Goal: Task Accomplishment & Management: Complete application form

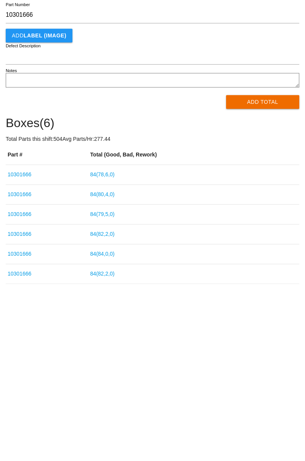
type input "10301666"
click at [266, 164] on button "Add Total" at bounding box center [263, 167] width 74 height 14
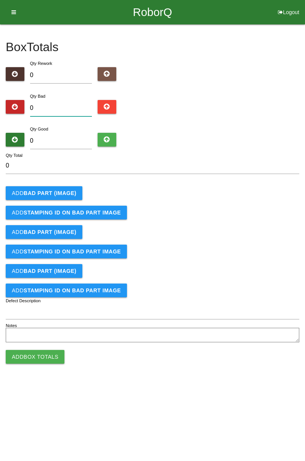
click at [66, 108] on input "0" at bounding box center [61, 108] width 62 height 16
type input "1"
click at [63, 197] on button "Add BAD PART (IMAGE)" at bounding box center [44, 193] width 77 height 14
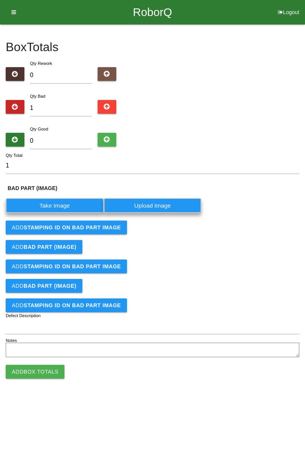
click at [57, 207] on label "Take Image" at bounding box center [55, 205] width 98 height 15
click at [0, 0] on \(IMAGE\) "Take Image" at bounding box center [0, 0] width 0 height 0
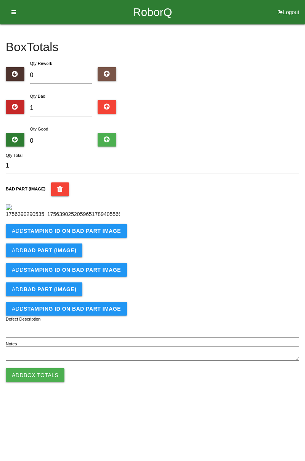
click at [89, 234] on b "STAMPING ID on BAD PART Image" at bounding box center [72, 231] width 97 height 6
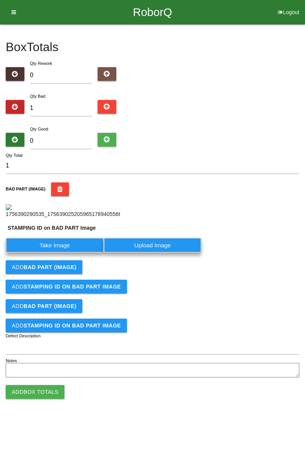
click at [61, 253] on label "Take Image" at bounding box center [55, 245] width 98 height 15
click at [0, 0] on PART "Take Image" at bounding box center [0, 0] width 0 height 0
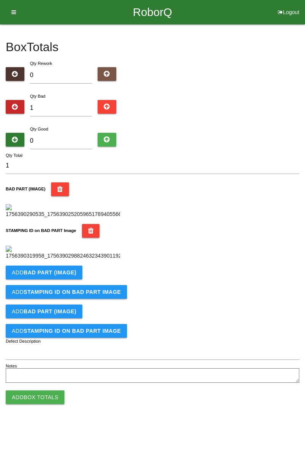
scroll to position [168, 0]
click at [63, 276] on b "BAD PART (IMAGE)" at bounding box center [50, 273] width 53 height 6
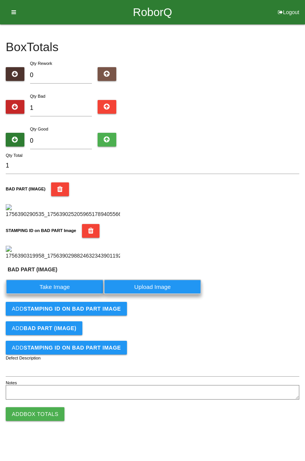
click at [71, 294] on label "Take Image" at bounding box center [55, 286] width 98 height 15
click at [0, 0] on \(IMAGE\) "Take Image" at bounding box center [0, 0] width 0 height 0
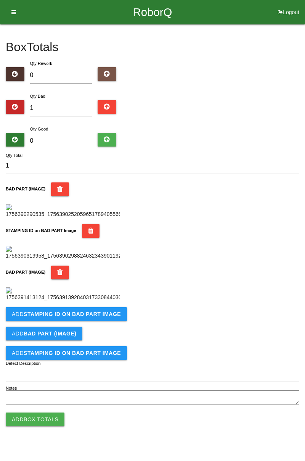
scroll to position [293, 0]
click at [100, 321] on button "Add STAMPING ID on BAD PART Image" at bounding box center [66, 314] width 121 height 14
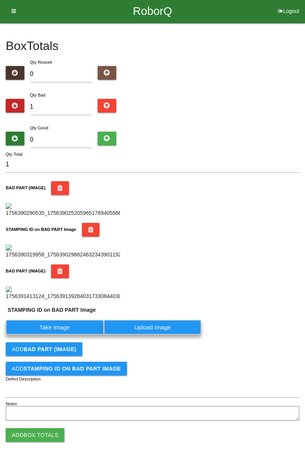
click at [61, 335] on label "Take Image" at bounding box center [55, 327] width 98 height 15
click at [0, 0] on PART "Take Image" at bounding box center [0, 0] width 0 height 0
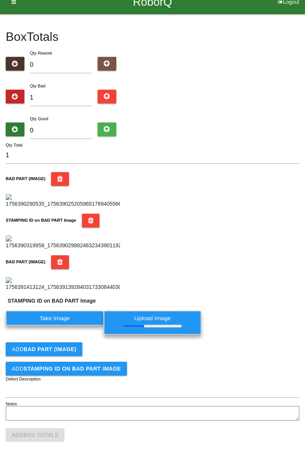
click at [209, 214] on div "STAMPING ID on BAD PART Image" at bounding box center [153, 232] width 294 height 36
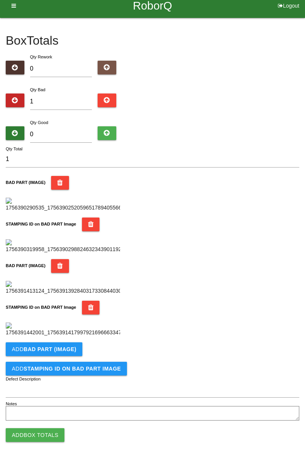
scroll to position [0, 0]
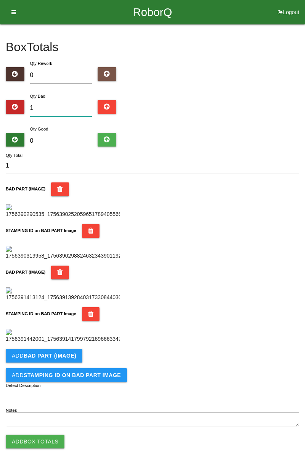
click at [58, 101] on input "1" at bounding box center [61, 108] width 62 height 16
type input "0"
type input "2"
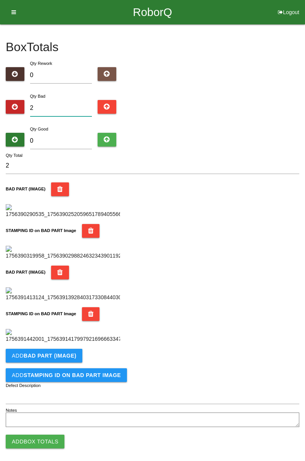
type input "2"
click at [73, 139] on input "0" at bounding box center [61, 141] width 62 height 16
type input "8"
type input "10"
type input "82"
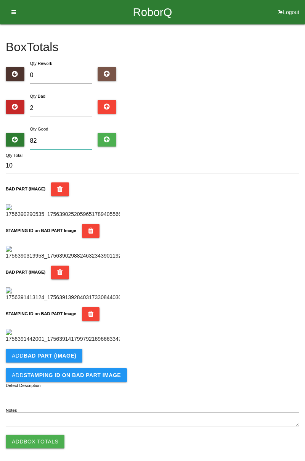
type input "84"
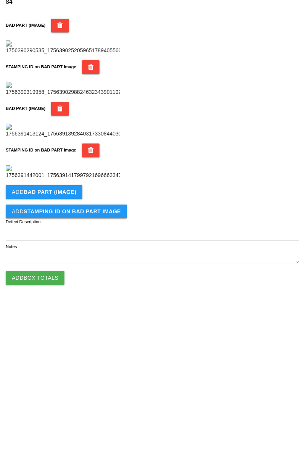
scroll to position [418, 0]
type input "82"
click at [44, 433] on button "Add Box Totals" at bounding box center [35, 435] width 59 height 14
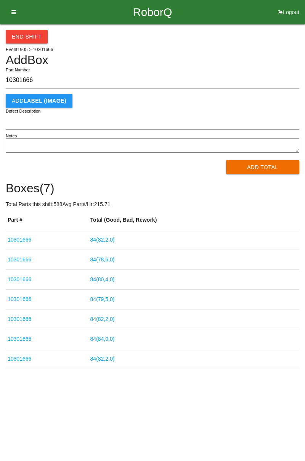
type input "10301666"
click at [263, 166] on button "Add Total" at bounding box center [263, 167] width 74 height 14
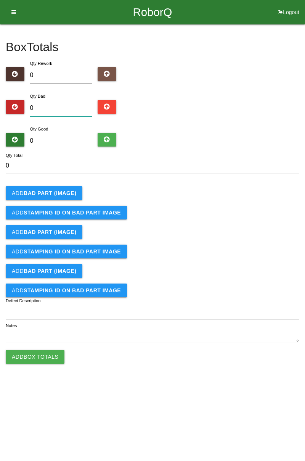
click at [50, 108] on input "0" at bounding box center [61, 108] width 62 height 16
type input "1"
click at [34, 197] on button "Add BAD PART (IMAGE)" at bounding box center [44, 193] width 77 height 14
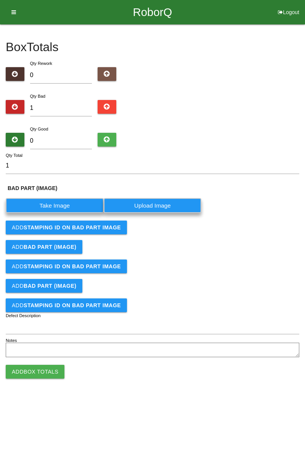
click at [45, 209] on label "Take Image" at bounding box center [55, 205] width 98 height 15
click at [0, 0] on \(IMAGE\) "Take Image" at bounding box center [0, 0] width 0 height 0
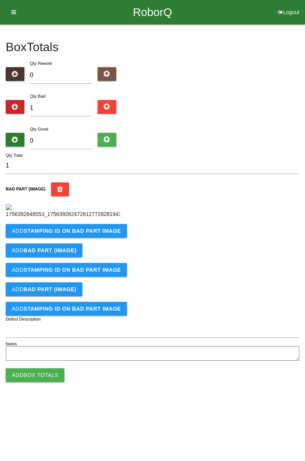
click at [105, 234] on b "STAMPING ID on BAD PART Image" at bounding box center [72, 231] width 97 height 6
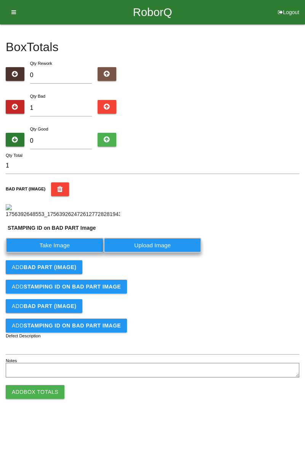
click at [69, 253] on label "Take Image" at bounding box center [55, 245] width 98 height 15
click at [0, 0] on PART "Take Image" at bounding box center [0, 0] width 0 height 0
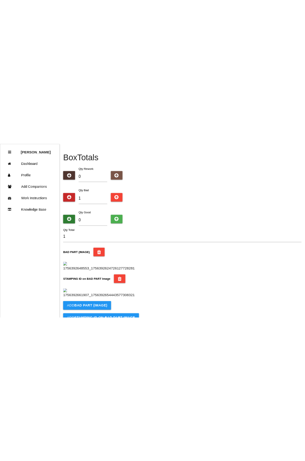
scroll to position [27, 0]
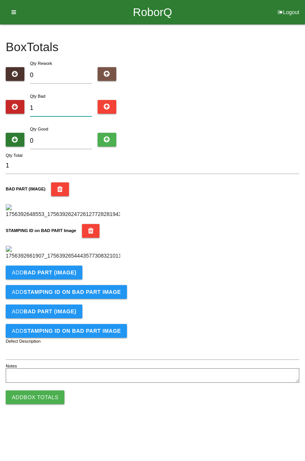
click at [58, 100] on input "1" at bounding box center [61, 108] width 62 height 16
type input "0"
type input "6"
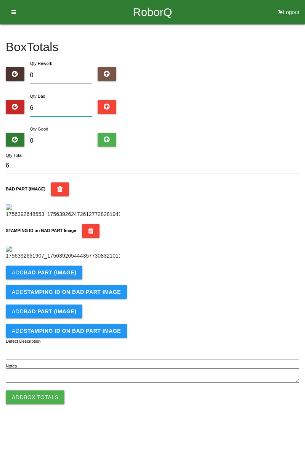
type input "6"
click at [71, 133] on input "0" at bounding box center [61, 141] width 62 height 16
type input "7"
type input "13"
type input "78"
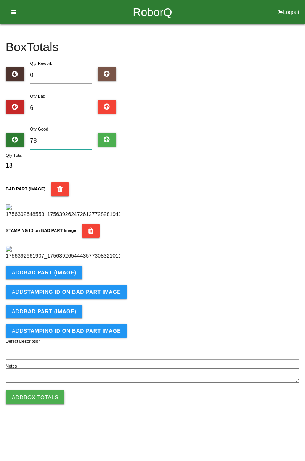
type input "84"
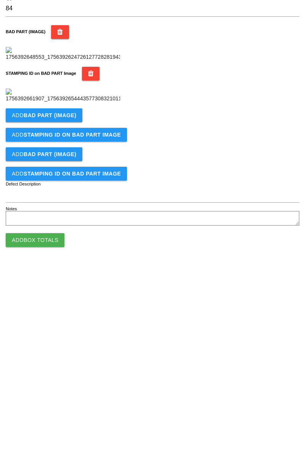
type input "78"
click at [264, 337] on form "84 Qty Total BAD PART (IMAGE) STAMPING ID on BAD PART Image Add BAD PART (IMAGE…" at bounding box center [153, 272] width 294 height 228
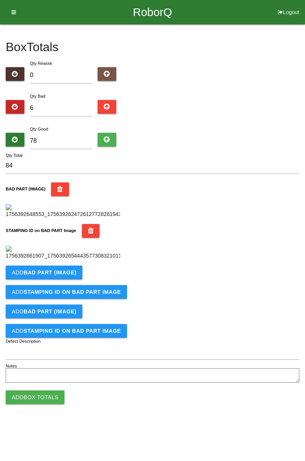
click at [42, 279] on button "Add BAD PART (IMAGE)" at bounding box center [44, 273] width 77 height 14
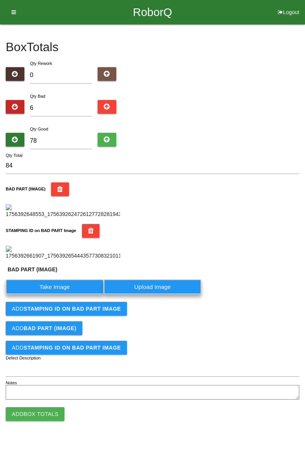
click at [39, 294] on label "Take Image" at bounding box center [55, 286] width 98 height 15
click at [0, 0] on \(IMAGE\) "Take Image" at bounding box center [0, 0] width 0 height 0
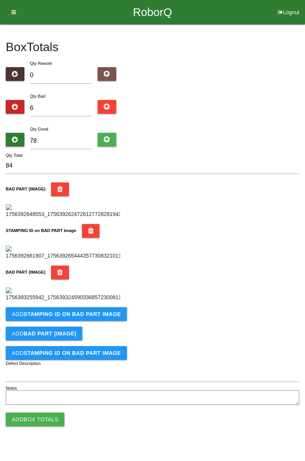
scroll to position [293, 0]
click at [33, 321] on button "Add STAMPING ID on BAD PART Image" at bounding box center [66, 314] width 121 height 14
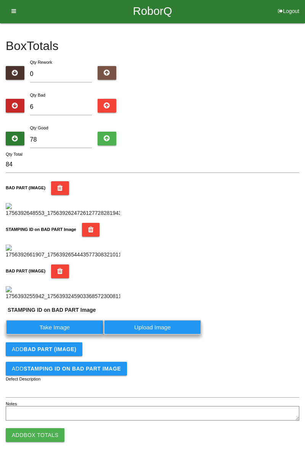
click at [48, 335] on label "Take Image" at bounding box center [55, 327] width 98 height 15
click at [0, 0] on PART "Take Image" at bounding box center [0, 0] width 0 height 0
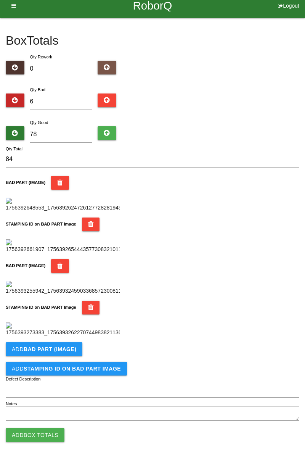
scroll to position [418, 0]
click at [39, 352] on button "Add BAD PART (IMAGE)" at bounding box center [44, 349] width 77 height 14
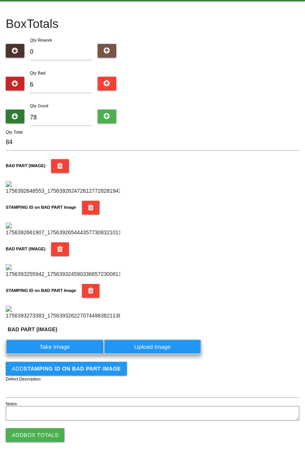
click at [38, 354] on label "Take Image" at bounding box center [55, 346] width 98 height 15
click at [0, 0] on \(IMAGE\) "Take Image" at bounding box center [0, 0] width 0 height 0
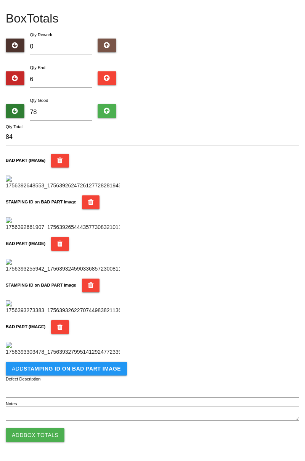
scroll to position [544, 0]
click at [40, 375] on button "Add STAMPING ID on BAD PART Image" at bounding box center [66, 369] width 121 height 14
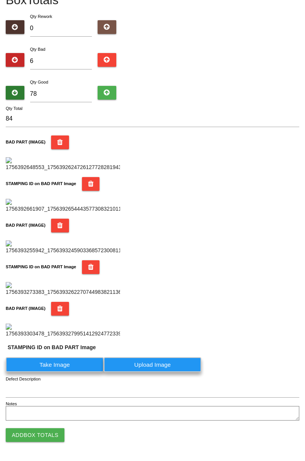
click at [34, 372] on label "Take Image" at bounding box center [55, 364] width 98 height 15
click at [0, 0] on PART "Take Image" at bounding box center [0, 0] width 0 height 0
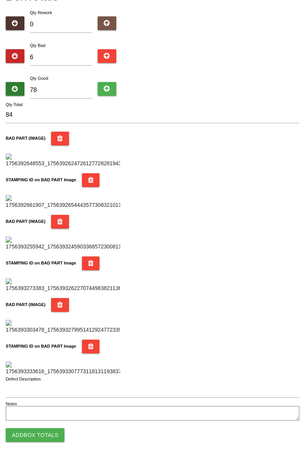
scroll to position [669, 0]
click at [34, 437] on button "Add Box Totals" at bounding box center [35, 435] width 59 height 14
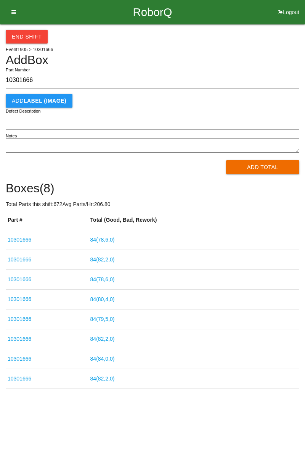
type input "10301666"
click at [260, 169] on button "Add Total" at bounding box center [263, 167] width 74 height 14
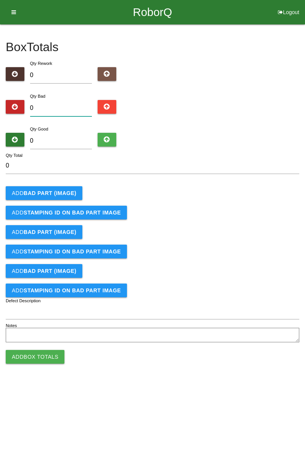
click at [70, 105] on input "0" at bounding box center [61, 108] width 62 height 16
type input "3"
click at [64, 195] on b "BAD PART (IMAGE)" at bounding box center [50, 193] width 53 height 6
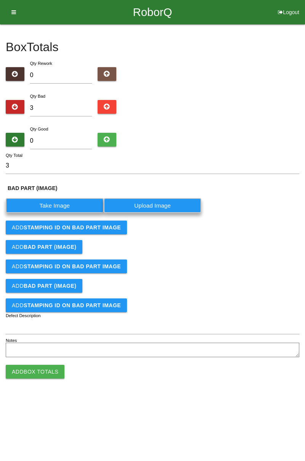
click at [53, 205] on label "Take Image" at bounding box center [55, 205] width 98 height 15
click at [0, 0] on \(IMAGE\) "Take Image" at bounding box center [0, 0] width 0 height 0
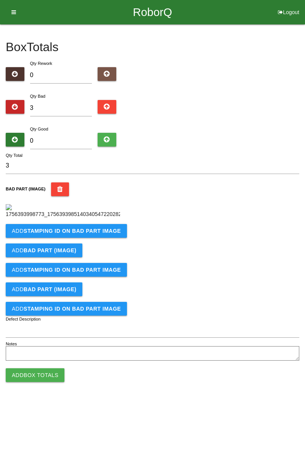
click at [94, 234] on b "STAMPING ID on BAD PART Image" at bounding box center [72, 231] width 97 height 6
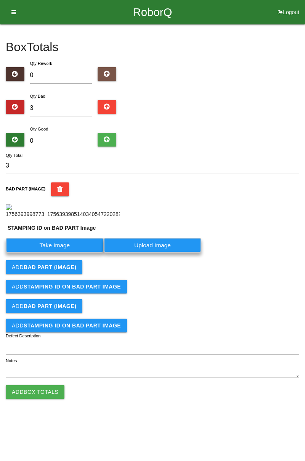
click at [62, 253] on label "Take Image" at bounding box center [55, 245] width 98 height 15
click at [0, 0] on PART "Take Image" at bounding box center [0, 0] width 0 height 0
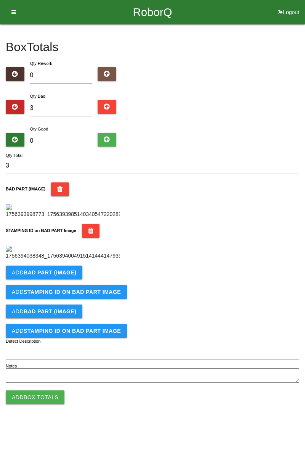
scroll to position [168, 0]
click at [64, 279] on button "Add BAD PART (IMAGE)" at bounding box center [44, 273] width 77 height 14
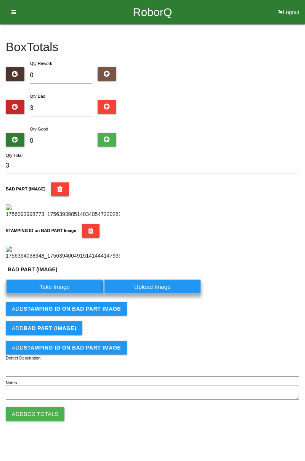
click at [63, 294] on label "Take Image" at bounding box center [55, 286] width 98 height 15
click at [0, 0] on \(IMAGE\) "Take Image" at bounding box center [0, 0] width 0 height 0
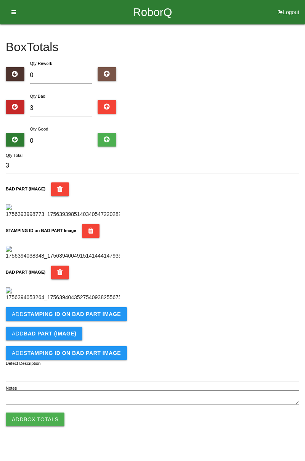
scroll to position [293, 0]
click at [100, 317] on b "STAMPING ID on BAD PART Image" at bounding box center [72, 314] width 97 height 6
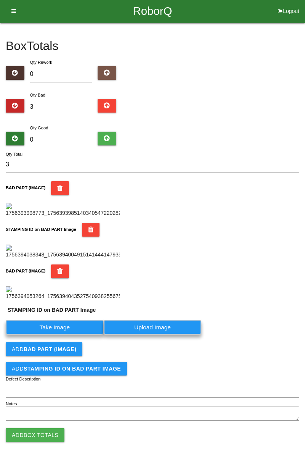
click at [77, 335] on label "Take Image" at bounding box center [55, 327] width 98 height 15
click at [0, 0] on PART "Take Image" at bounding box center [0, 0] width 0 height 0
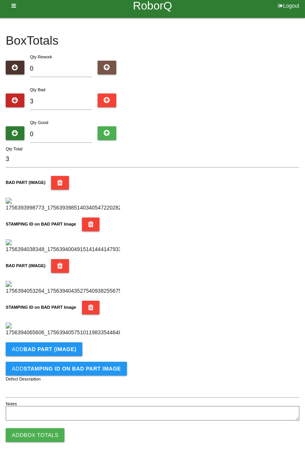
scroll to position [418, 0]
click at [73, 350] on b "BAD PART (IMAGE)" at bounding box center [50, 349] width 53 height 6
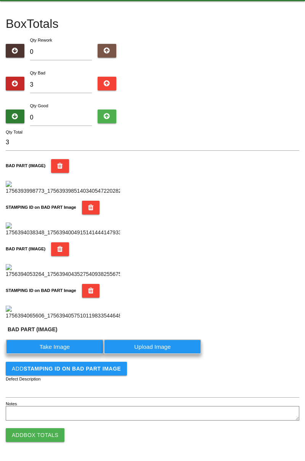
click at [55, 354] on label "Take Image" at bounding box center [55, 346] width 98 height 15
click at [0, 0] on \(IMAGE\) "Take Image" at bounding box center [0, 0] width 0 height 0
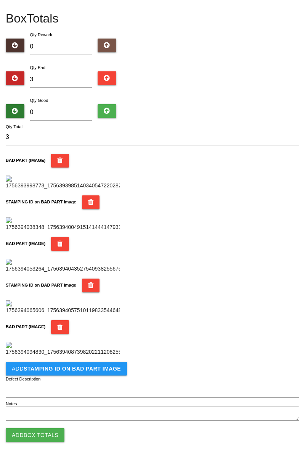
scroll to position [544, 0]
click at [98, 374] on button "Add STAMPING ID on BAD PART Image" at bounding box center [66, 369] width 121 height 14
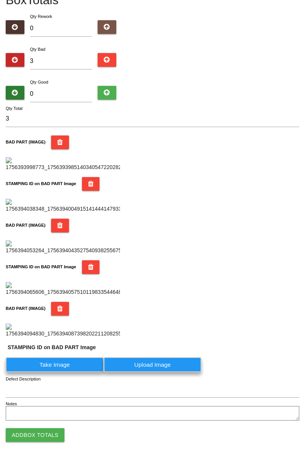
click at [73, 372] on label "Take Image" at bounding box center [55, 364] width 98 height 15
click at [0, 0] on PART "Take Image" at bounding box center [0, 0] width 0 height 0
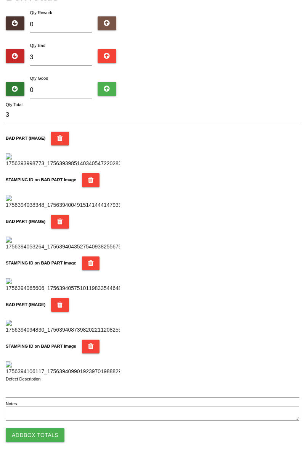
scroll to position [669, 0]
click at [55, 437] on button "Add Box Totals" at bounding box center [35, 435] width 59 height 14
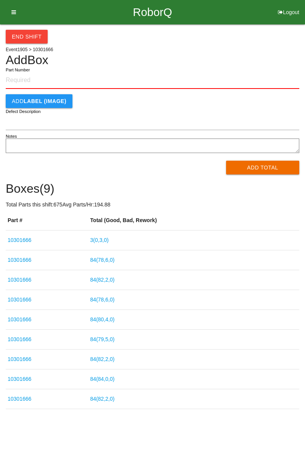
click at [29, 82] on input "Part Number" at bounding box center [153, 80] width 294 height 17
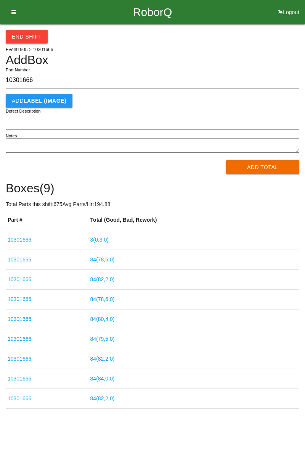
type input "10301666"
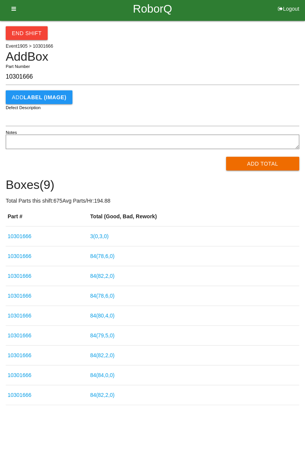
click at [108, 242] on link "3 ( 0 , 3 , 0 )" at bounding box center [99, 240] width 18 height 6
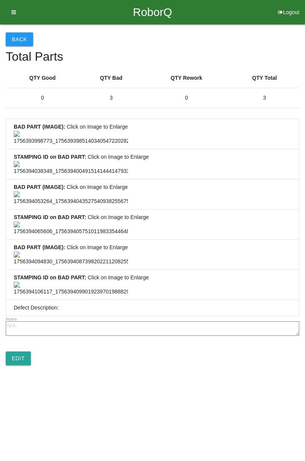
scroll to position [568, 0]
click at [22, 365] on link "Edit" at bounding box center [18, 359] width 25 height 14
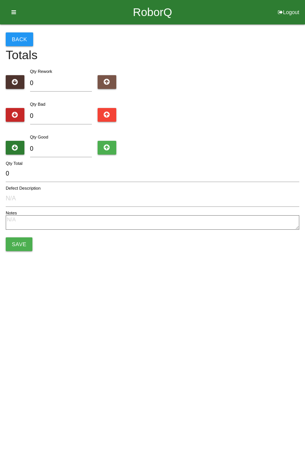
type input "3"
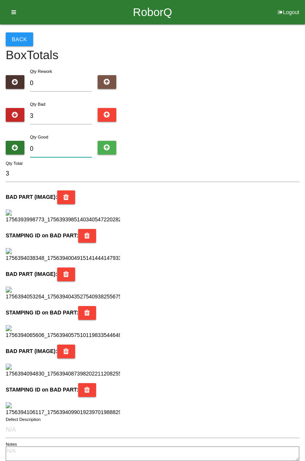
click at [68, 147] on input "0" at bounding box center [61, 149] width 62 height 16
type input "8"
type input "11"
type input "81"
type input "84"
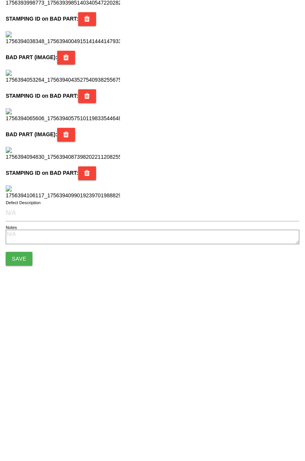
scroll to position [678, 0]
type input "81"
click at [24, 419] on button "Save" at bounding box center [19, 416] width 27 height 14
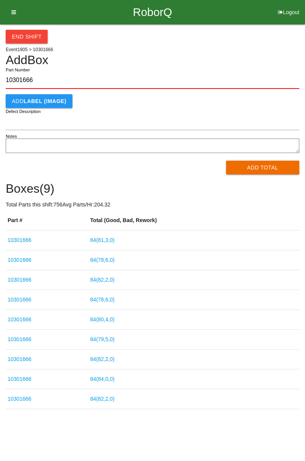
type input "10301666"
click at [277, 173] on button "Add Total" at bounding box center [263, 168] width 74 height 14
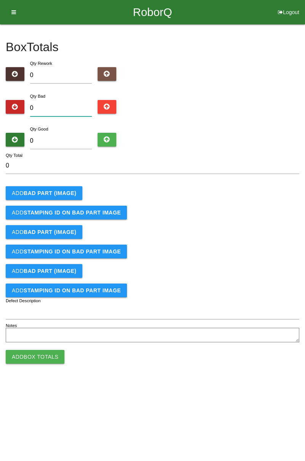
click at [61, 105] on input "0" at bounding box center [61, 108] width 62 height 16
type input "2"
click at [73, 137] on input "0" at bounding box center [61, 141] width 62 height 16
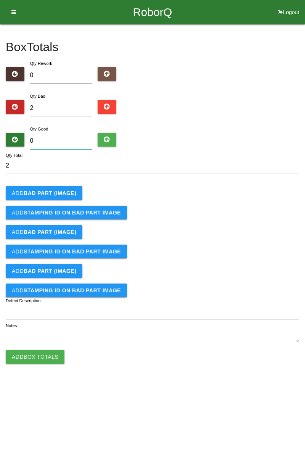
type input "8"
type input "10"
type input "82"
type input "84"
type input "82"
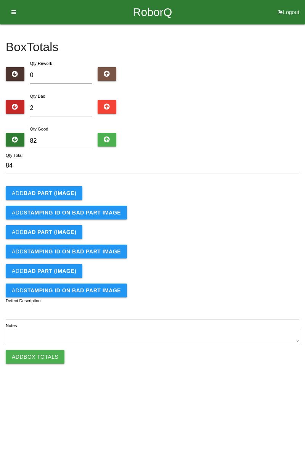
click at [57, 190] on b "BAD PART (IMAGE)" at bounding box center [50, 193] width 53 height 6
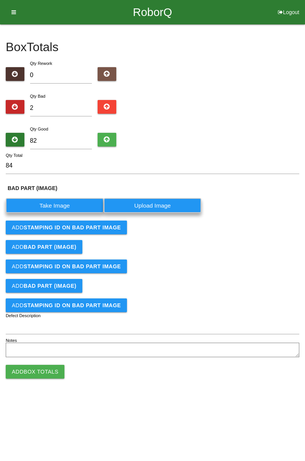
click at [60, 205] on label "Take Image" at bounding box center [55, 205] width 98 height 15
click at [0, 0] on \(IMAGE\) "Take Image" at bounding box center [0, 0] width 0 height 0
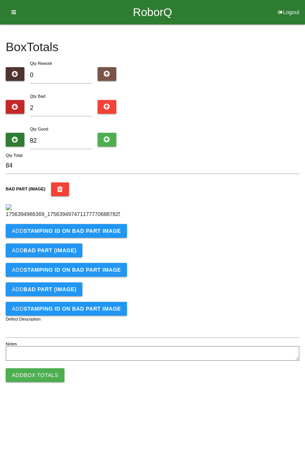
click at [118, 238] on button "Add STAMPING ID on BAD PART Image" at bounding box center [66, 231] width 121 height 14
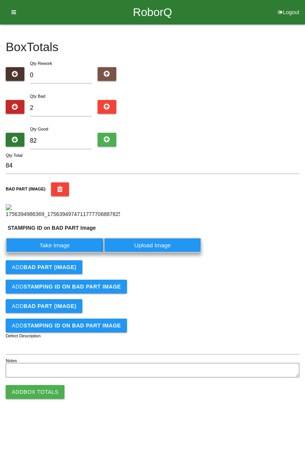
click at [71, 253] on label "Take Image" at bounding box center [55, 245] width 98 height 15
click at [0, 0] on PART "Take Image" at bounding box center [0, 0] width 0 height 0
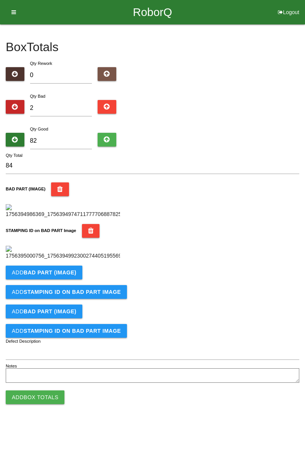
scroll to position [168, 0]
click at [73, 279] on button "Add BAD PART (IMAGE)" at bounding box center [44, 273] width 77 height 14
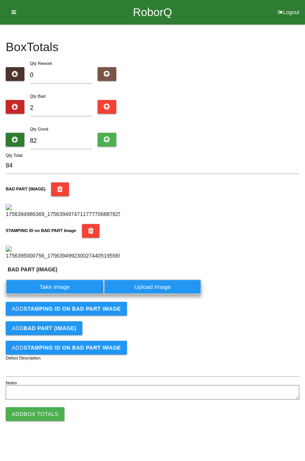
click at [69, 294] on label "Take Image" at bounding box center [55, 286] width 98 height 15
click at [0, 0] on \(IMAGE\) "Take Image" at bounding box center [0, 0] width 0 height 0
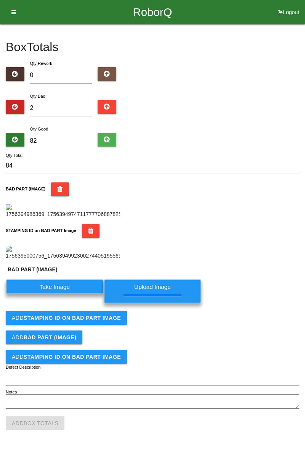
click at [109, 325] on button "Add STAMPING ID on BAD PART Image" at bounding box center [66, 318] width 121 height 14
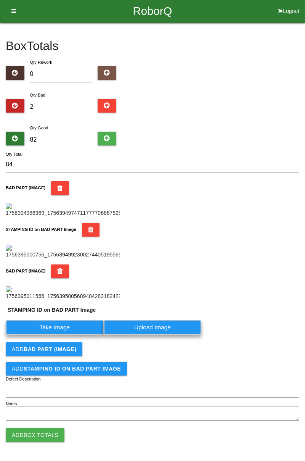
click at [78, 356] on button "Add BAD PART (IMAGE)" at bounding box center [44, 349] width 77 height 14
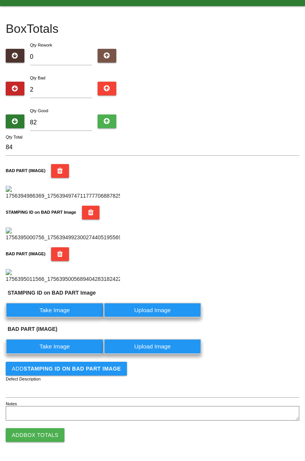
scroll to position [327, 0]
click at [73, 312] on label "Take Image" at bounding box center [55, 310] width 98 height 15
click at [0, 0] on PART "Take Image" at bounding box center [0, 0] width 0 height 0
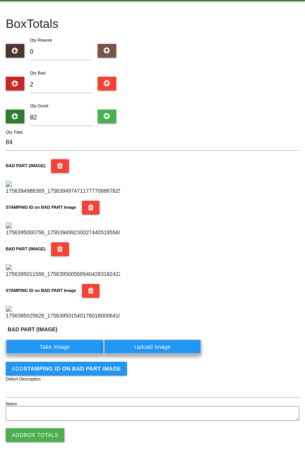
scroll to position [435, 0]
click at [56, 430] on button "Add Box Totals" at bounding box center [35, 435] width 59 height 14
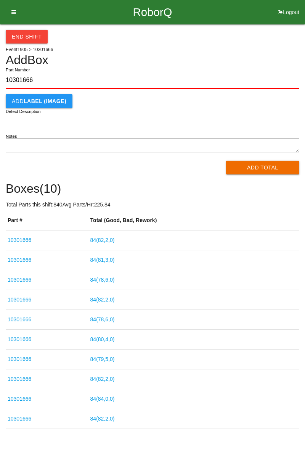
type input "10301666"
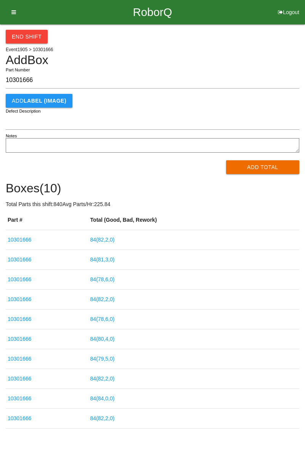
click at [271, 164] on button "Add Total" at bounding box center [263, 167] width 74 height 14
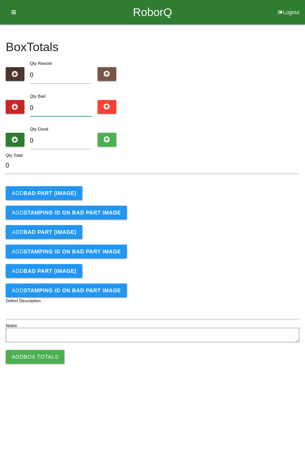
click at [73, 108] on input "0" at bounding box center [61, 108] width 62 height 16
type input "1"
click at [63, 144] on input "0" at bounding box center [61, 141] width 62 height 16
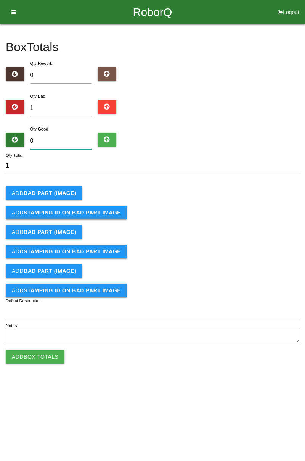
type input "8"
type input "9"
type input "83"
type input "84"
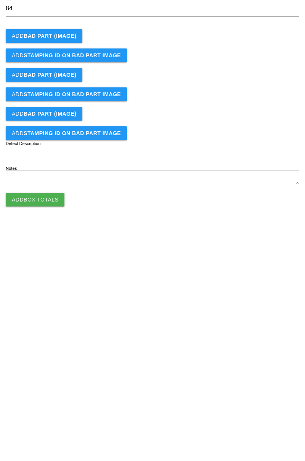
click at [67, 193] on b "BAD PART (IMAGE)" at bounding box center [50, 193] width 53 height 6
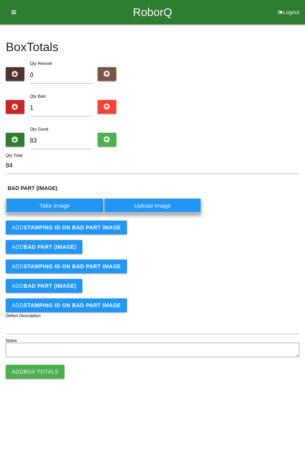
click at [65, 201] on label "Take Image" at bounding box center [55, 205] width 98 height 15
click at [0, 0] on \(IMAGE\) "Take Image" at bounding box center [0, 0] width 0 height 0
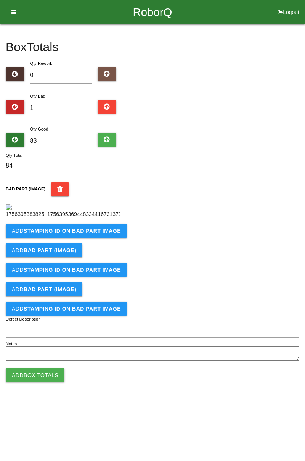
scroll to position [43, 0]
click at [95, 234] on b "STAMPING ID on BAD PART Image" at bounding box center [72, 231] width 97 height 6
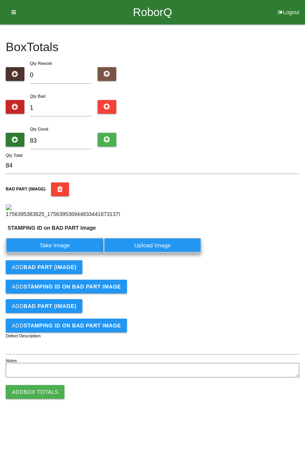
click at [69, 253] on label "Take Image" at bounding box center [55, 245] width 98 height 15
click at [0, 0] on PART "Take Image" at bounding box center [0, 0] width 0 height 0
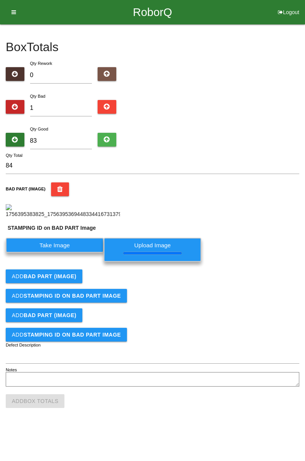
click at [305, 121] on div "Box Totals Translate Weight Weight unit: Rework Weight Bad Weight Good Weight 0…" at bounding box center [152, 206] width 305 height 365
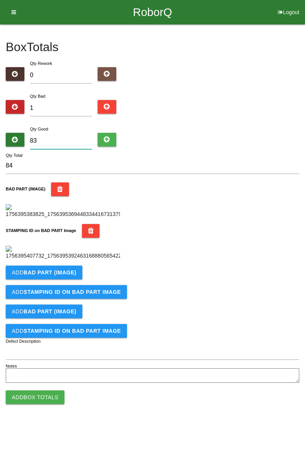
click at [58, 133] on input "83" at bounding box center [61, 141] width 62 height 16
type input "8"
type input "9"
type input "0"
type input "1"
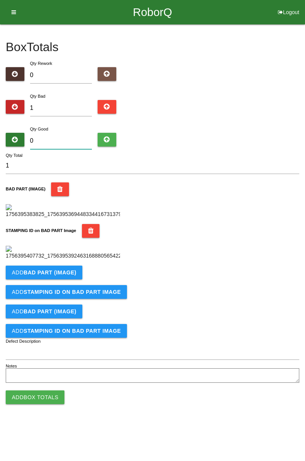
type input "0"
click at [303, 93] on div "Box Totals Translate Weight Weight unit: Rework Weight Bad Weight Good Weight 0…" at bounding box center [152, 204] width 305 height 361
click at [70, 276] on b "BAD PART (IMAGE)" at bounding box center [50, 273] width 53 height 6
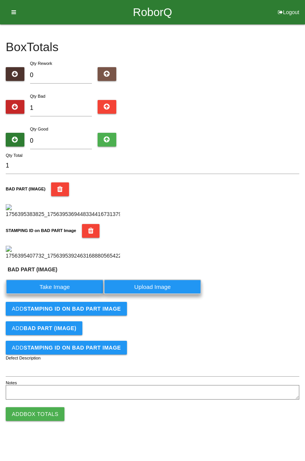
click at [63, 294] on label "Take Image" at bounding box center [55, 286] width 98 height 15
click at [0, 0] on \(IMAGE\) "Take Image" at bounding box center [0, 0] width 0 height 0
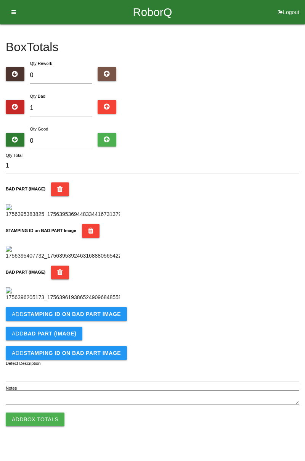
scroll to position [293, 0]
click at [106, 317] on b "STAMPING ID on BAD PART Image" at bounding box center [72, 314] width 97 height 6
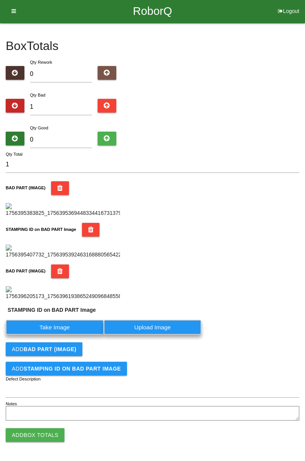
click at [65, 335] on label "Take Image" at bounding box center [55, 327] width 98 height 15
click at [0, 0] on PART "Take Image" at bounding box center [0, 0] width 0 height 0
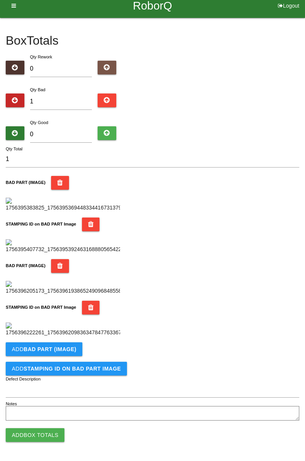
scroll to position [418, 0]
click at [71, 351] on b "BAD PART (IMAGE)" at bounding box center [50, 349] width 53 height 6
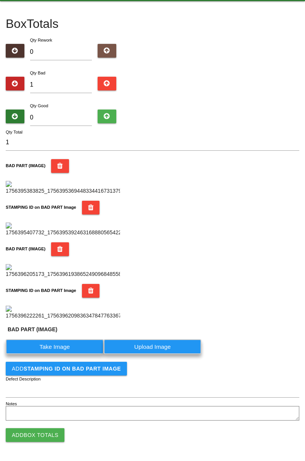
click at [65, 354] on label "Take Image" at bounding box center [55, 346] width 98 height 15
click at [0, 0] on \(IMAGE\) "Take Image" at bounding box center [0, 0] width 0 height 0
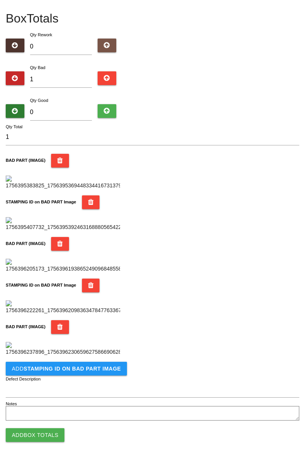
scroll to position [544, 0]
click at [106, 369] on b "STAMPING ID on BAD PART Image" at bounding box center [72, 369] width 97 height 6
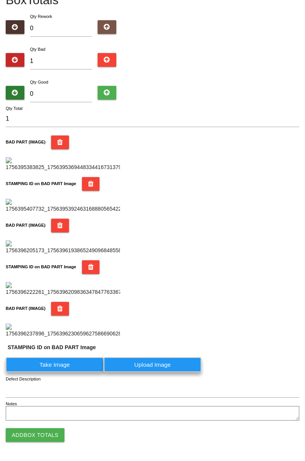
click at [66, 372] on label "Take Image" at bounding box center [55, 364] width 98 height 15
click at [0, 0] on PART "Take Image" at bounding box center [0, 0] width 0 height 0
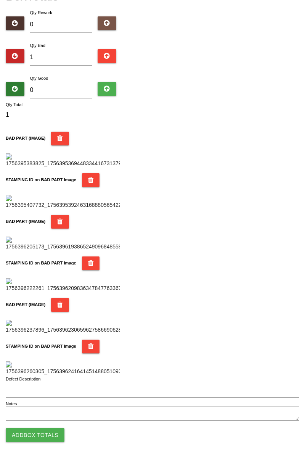
scroll to position [669, 0]
click at [51, 438] on button "Add Box Totals" at bounding box center [35, 435] width 59 height 14
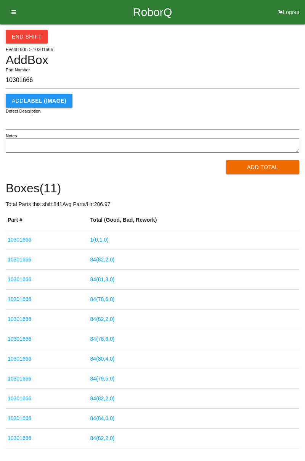
type input "10301666"
click at [305, 97] on div "End Shift Event 1905 > 10301666 Add Box 10301666 Part Number Add LABEL (IMAGE) …" at bounding box center [152, 236] width 305 height 424
click at [106, 242] on link "1 ( 0 , 1 , 0 )" at bounding box center [99, 240] width 18 height 6
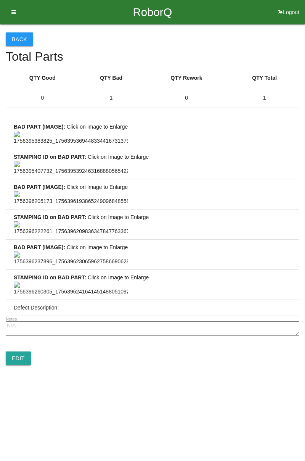
scroll to position [568, 0]
click at [21, 365] on link "Edit" at bounding box center [18, 359] width 25 height 14
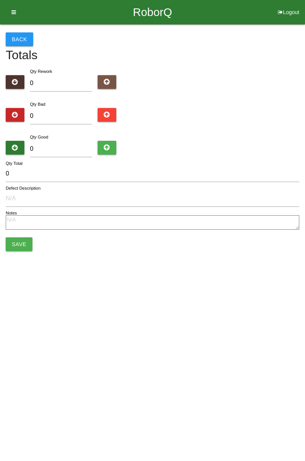
type input "1"
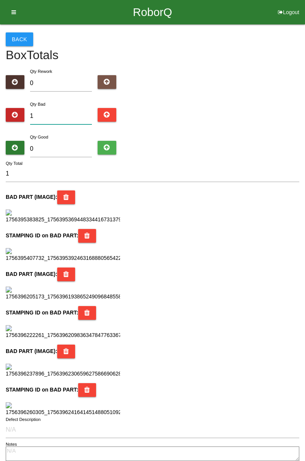
click at [64, 117] on input "1" at bounding box center [61, 116] width 62 height 16
type input "0"
type input "3"
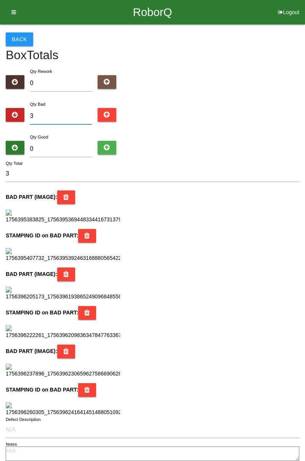
type input "3"
click at [79, 147] on input "0" at bounding box center [61, 149] width 62 height 16
type input "8"
type input "11"
type input "81"
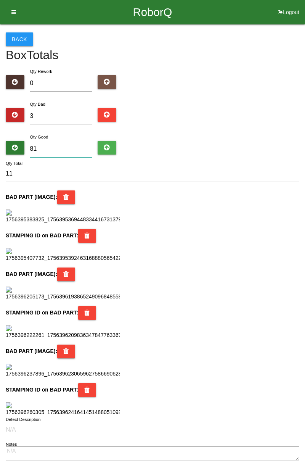
type input "84"
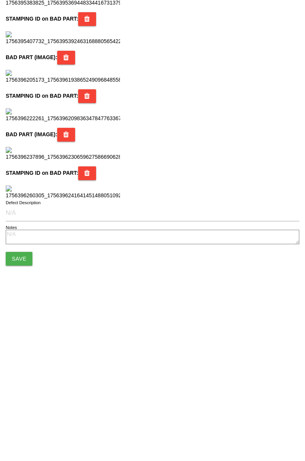
scroll to position [678, 0]
type input "81"
click at [23, 422] on button "Save" at bounding box center [19, 416] width 27 height 14
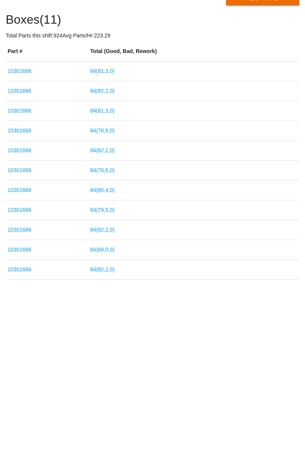
scroll to position [24, 0]
